Goal: Information Seeking & Learning: Learn about a topic

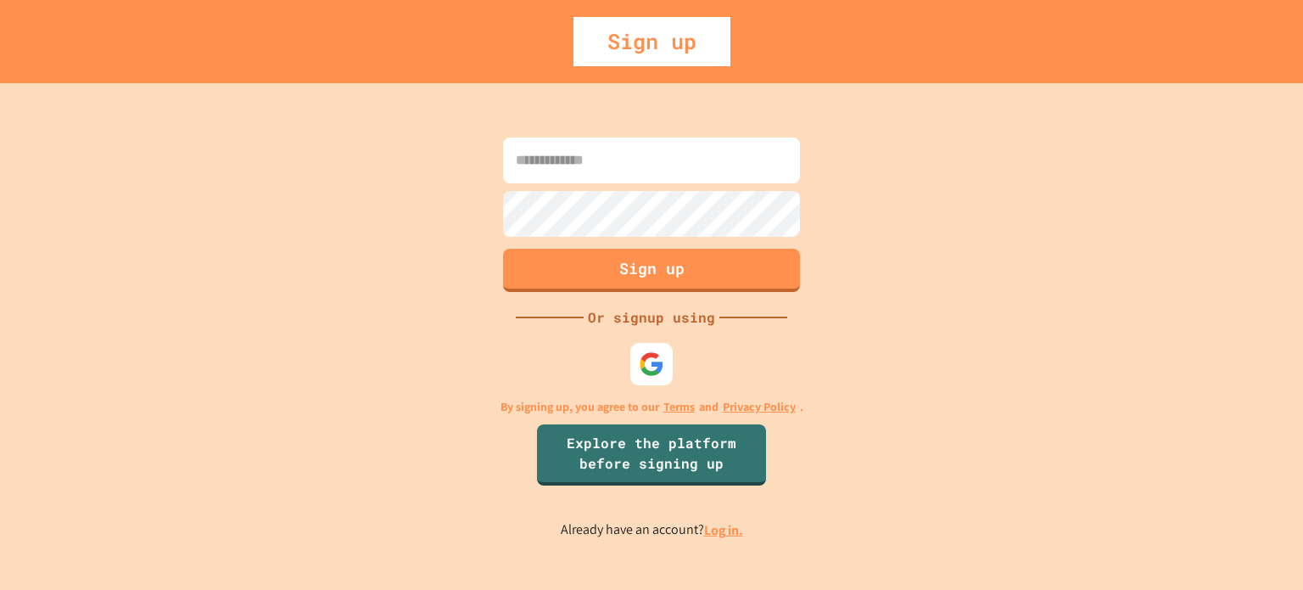
click at [724, 533] on link "Log in." at bounding box center [723, 530] width 39 height 18
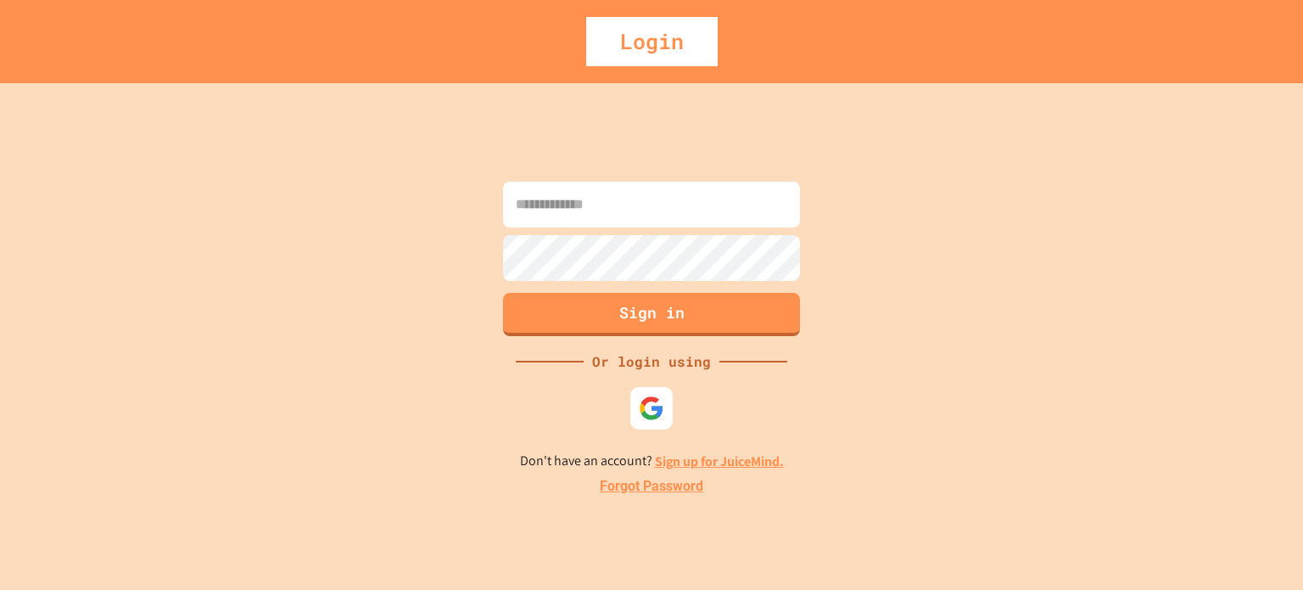
type input "**********"
click at [711, 312] on button "Sign in" at bounding box center [651, 312] width 303 height 44
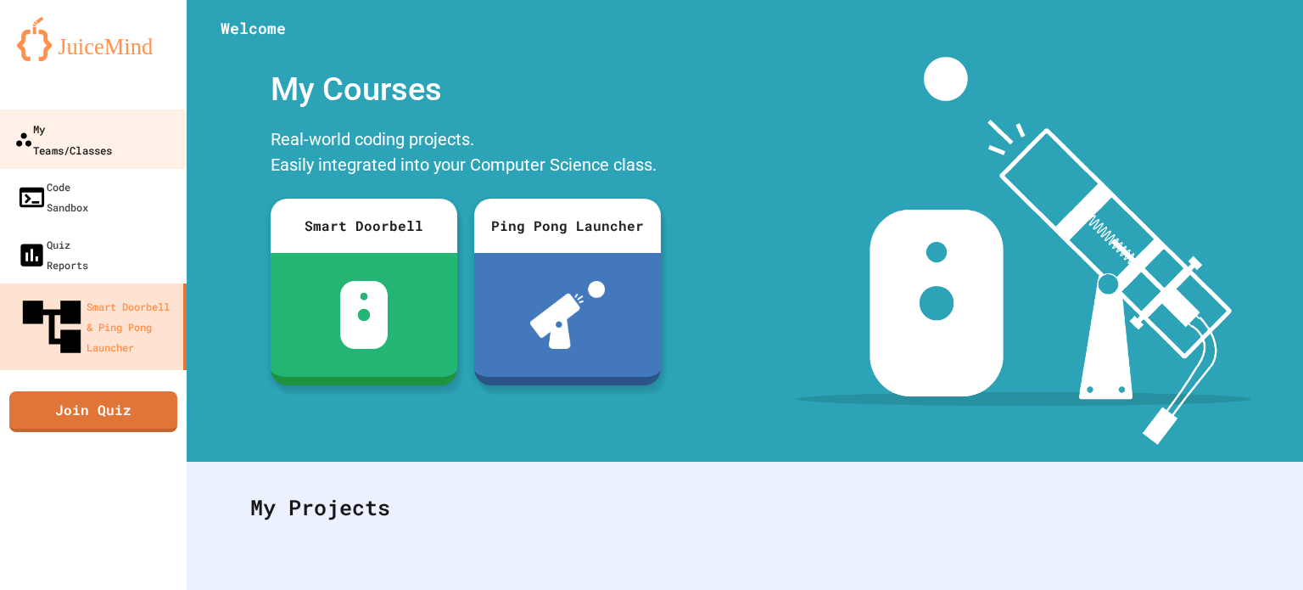
click at [112, 122] on div "My Teams/Classes" at bounding box center [63, 139] width 98 height 42
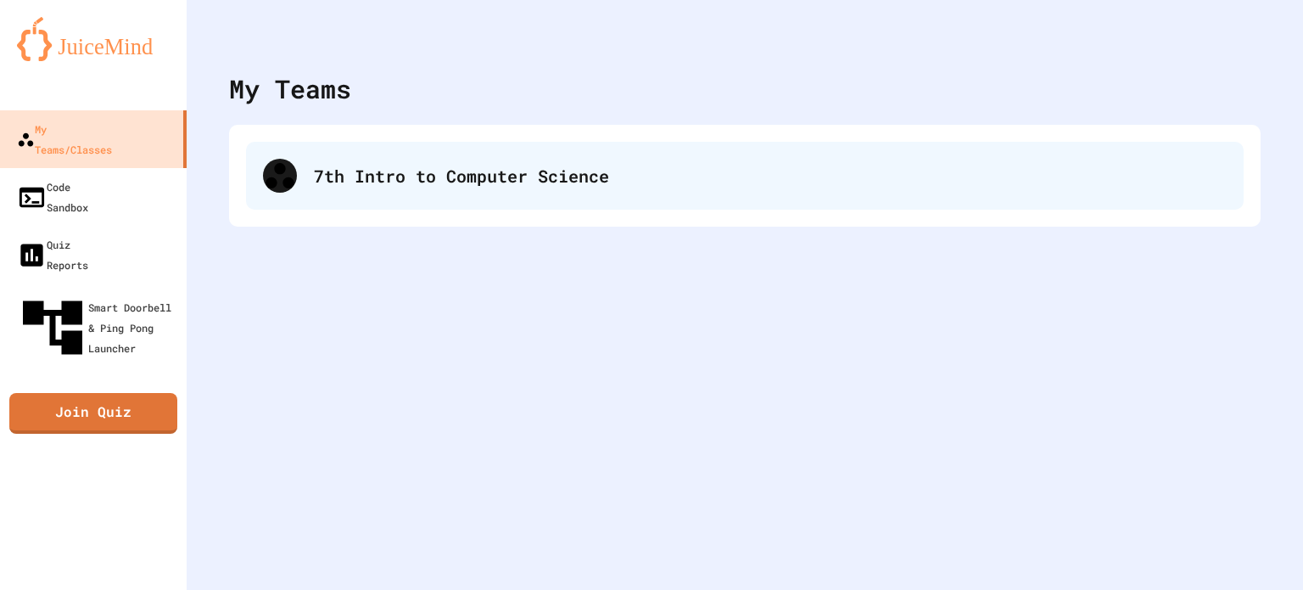
click at [370, 194] on div "7th Intro to Computer Science" at bounding box center [745, 176] width 998 height 68
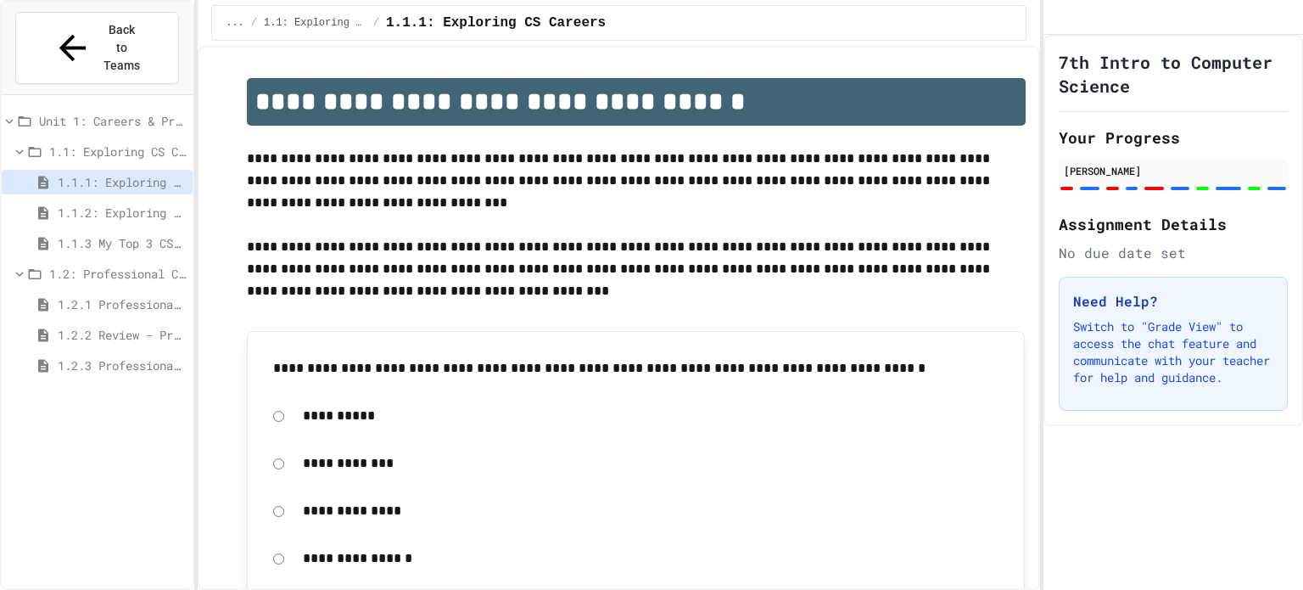
click at [137, 322] on div "1.2.2 Review - Professional Communication" at bounding box center [97, 334] width 191 height 25
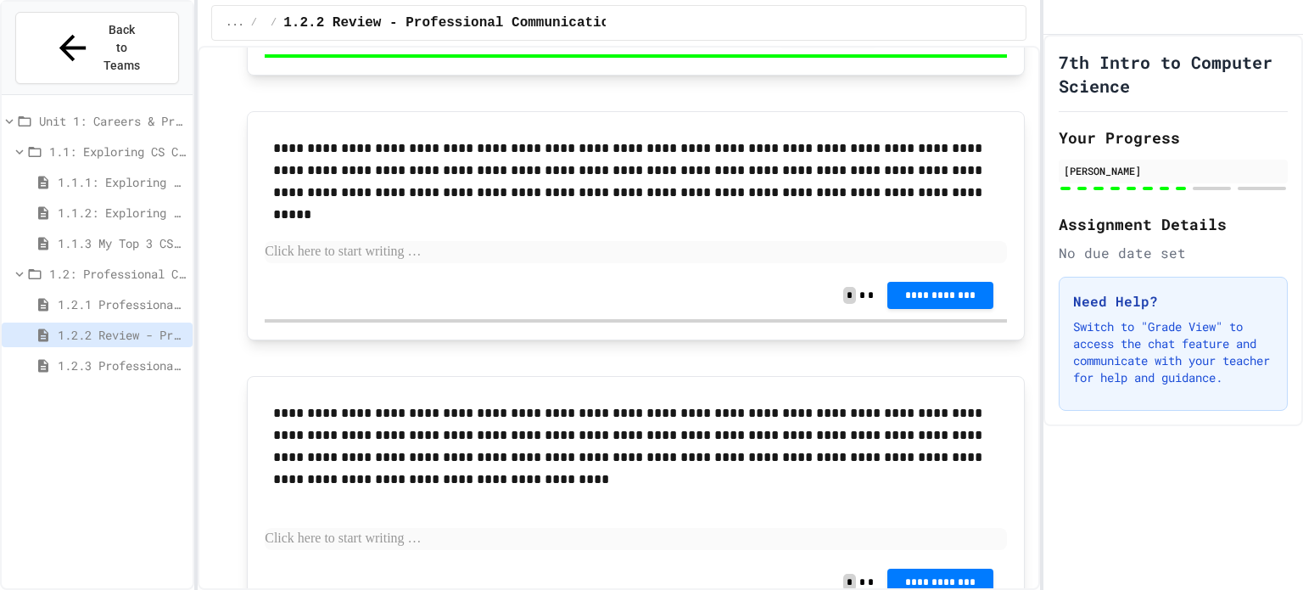
scroll to position [3488, 0]
